Goal: Task Accomplishment & Management: Manage account settings

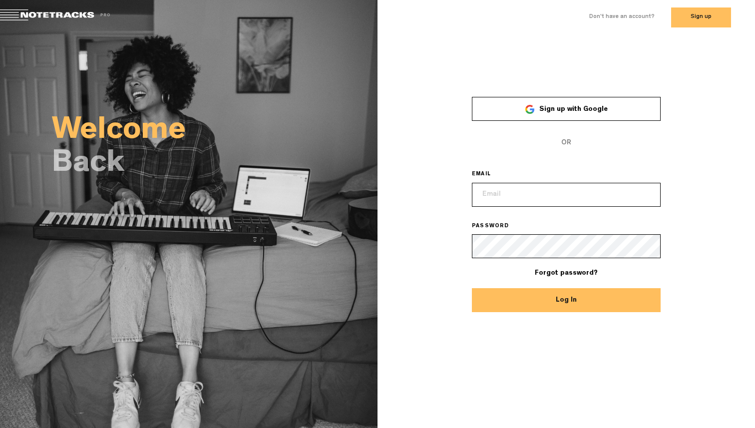
click at [526, 196] on input "email" at bounding box center [566, 195] width 189 height 24
type input "[EMAIL_ADDRESS][DOMAIN_NAME]"
click at [601, 301] on button "Log In" at bounding box center [566, 300] width 189 height 24
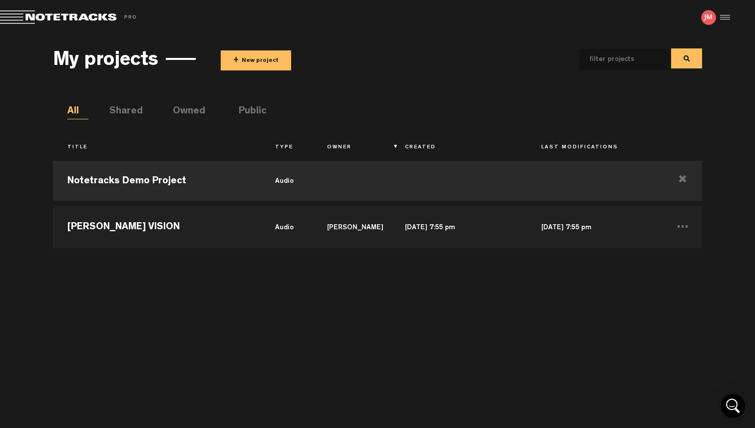
click at [265, 67] on button "+ New project" at bounding box center [256, 60] width 70 height 20
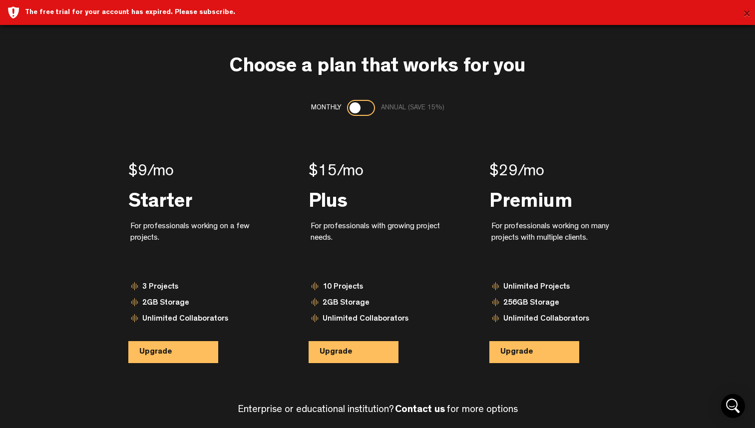
click at [747, 16] on button "×" at bounding box center [746, 14] width 7 height 20
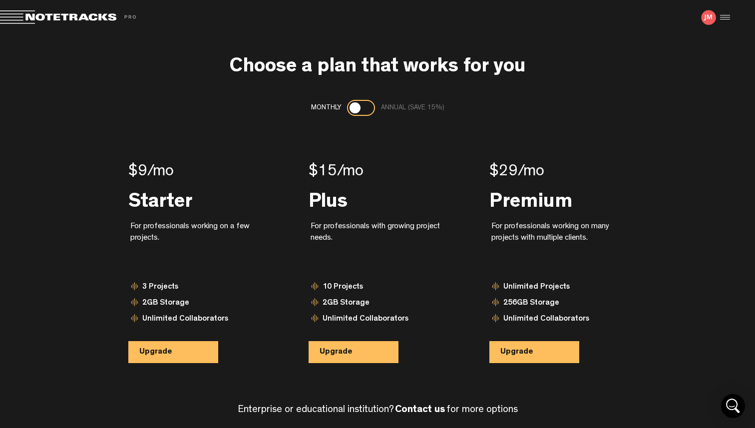
click at [94, 14] on span at bounding box center [70, 17] width 140 height 14
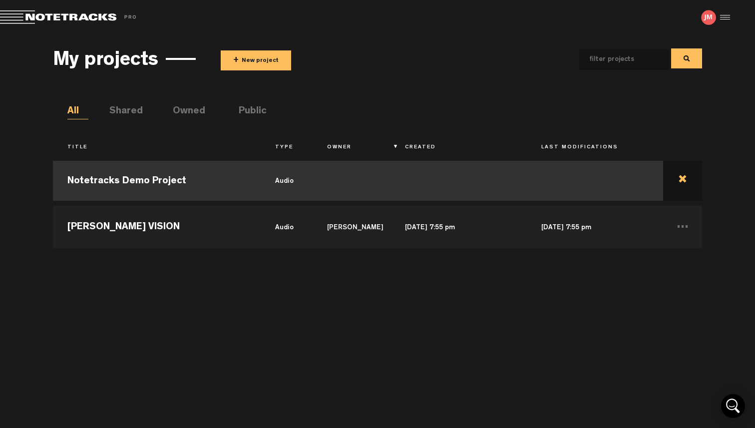
click at [685, 181] on td at bounding box center [682, 180] width 39 height 45
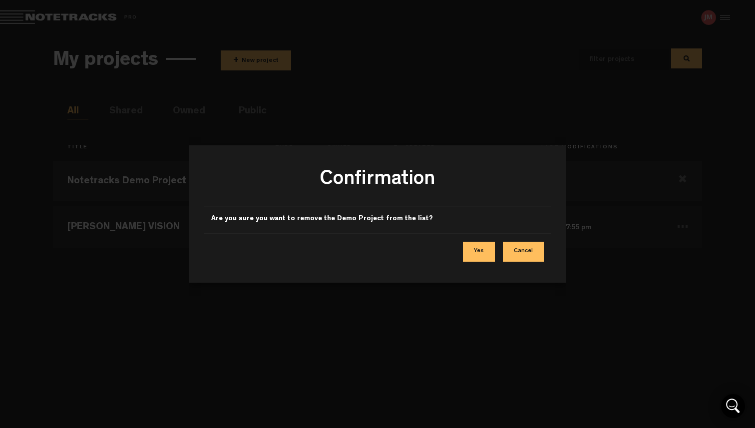
click at [476, 248] on button "Yes" at bounding box center [479, 252] width 32 height 20
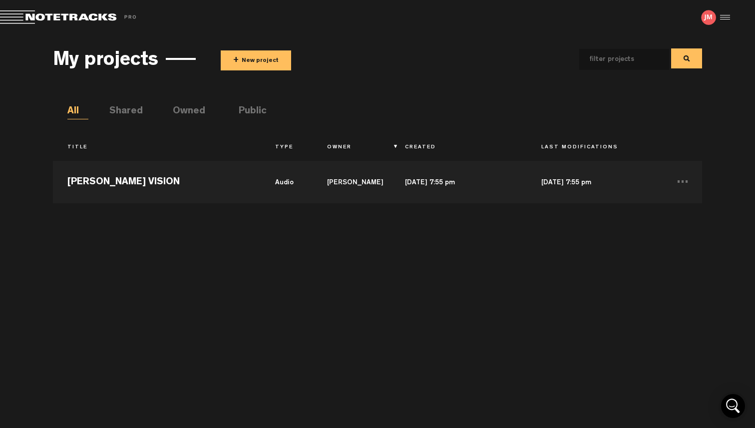
click at [252, 66] on button "+ New project" at bounding box center [256, 60] width 70 height 20
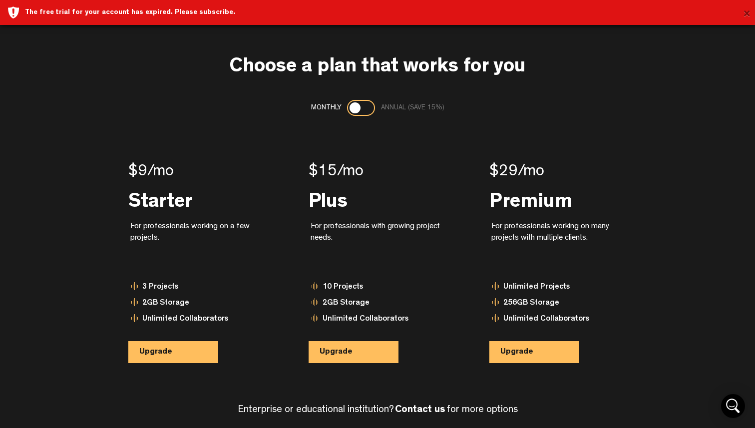
click at [750, 12] on button "×" at bounding box center [746, 14] width 7 height 20
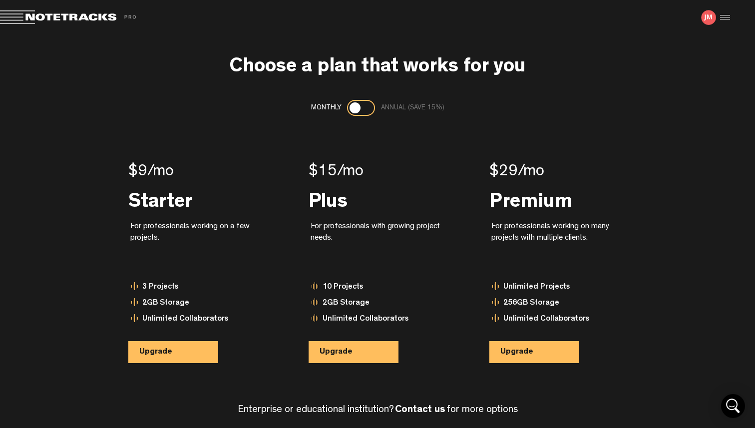
click at [153, 17] on div "Exit Project" at bounding box center [183, 17] width 366 height 14
click at [93, 22] on span at bounding box center [70, 17] width 140 height 14
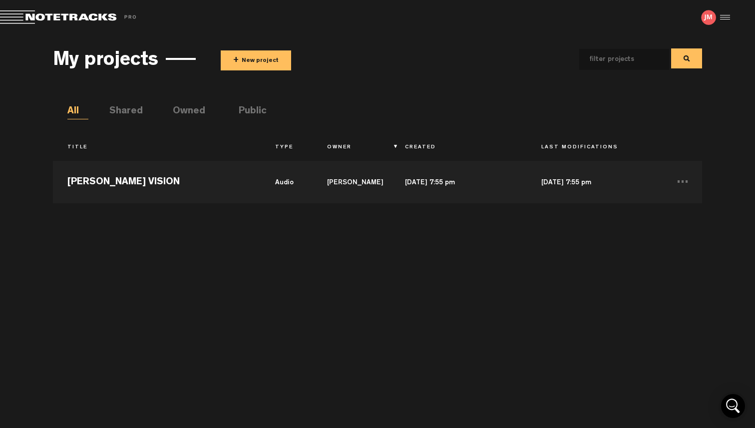
click at [725, 15] on div at bounding box center [723, 17] width 15 height 15
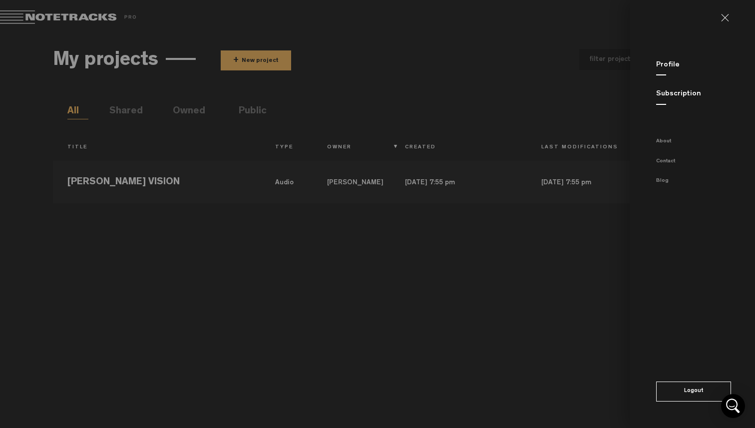
click at [682, 91] on link "Subscription" at bounding box center [678, 93] width 45 height 7
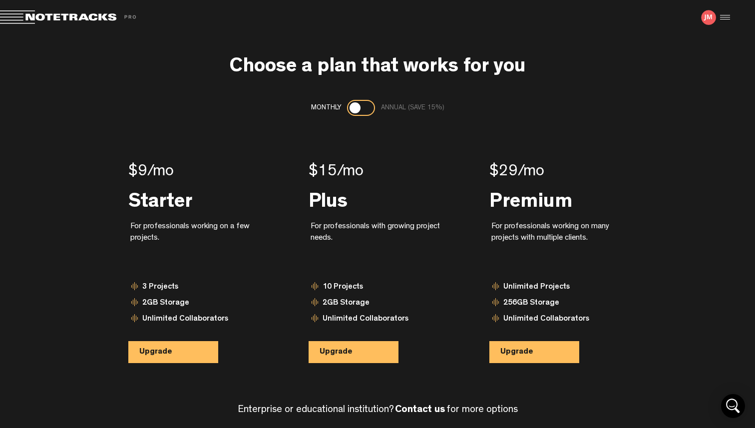
click at [716, 15] on div at bounding box center [723, 17] width 15 height 15
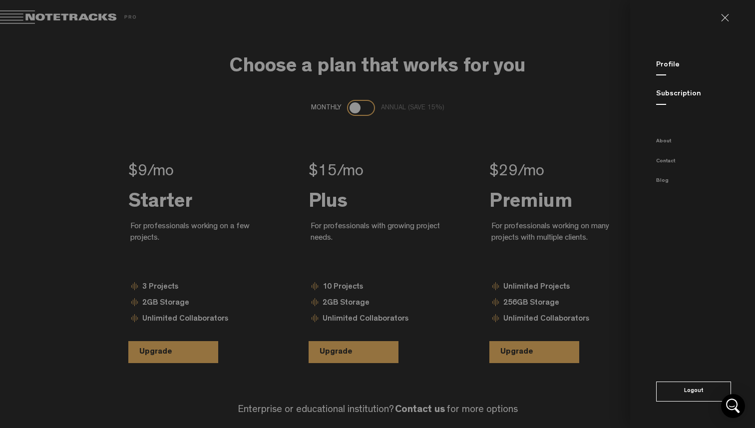
click at [723, 15] on link at bounding box center [729, 18] width 16 height 8
